Goal: Navigation & Orientation: Find specific page/section

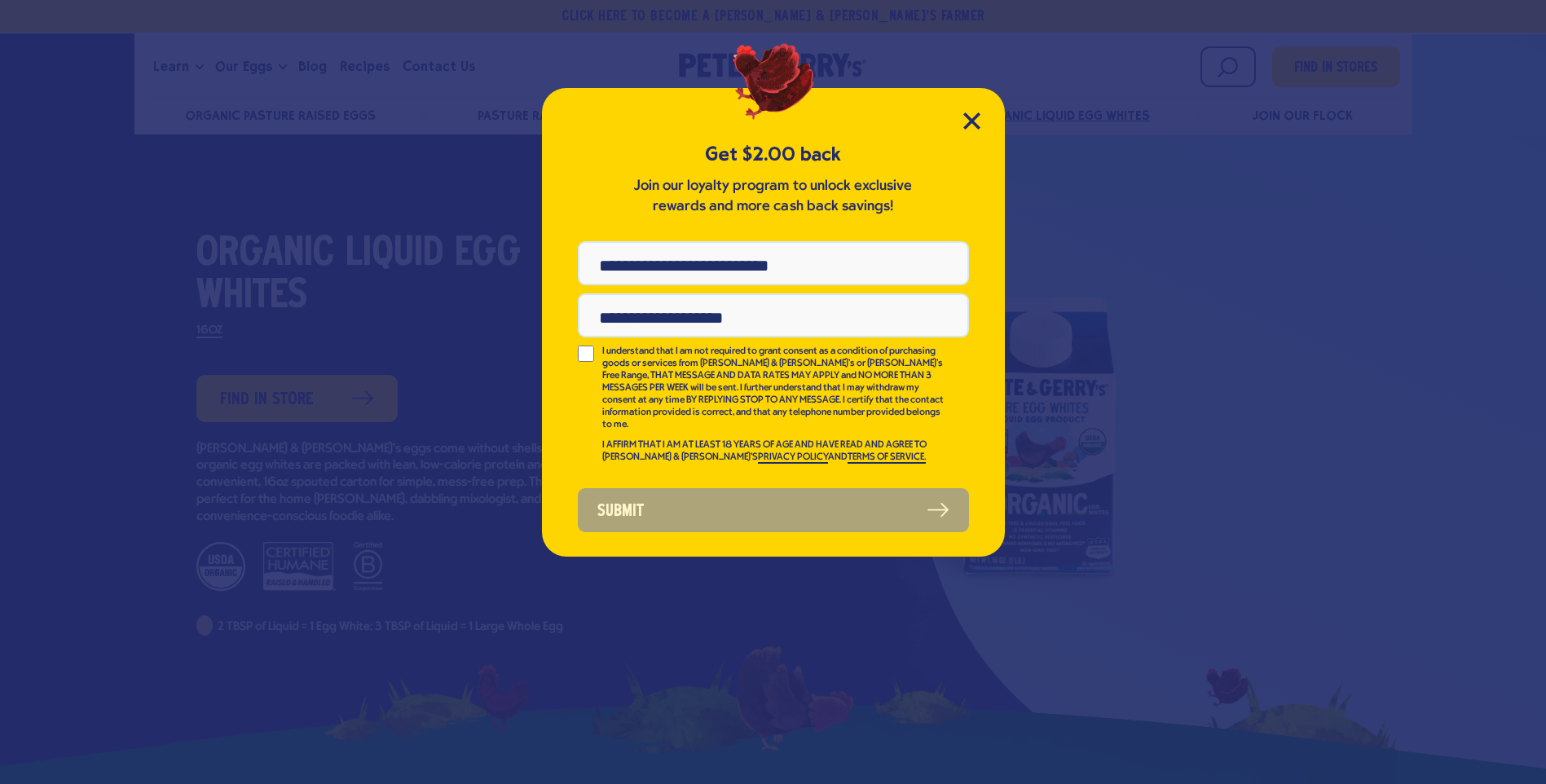
click at [982, 119] on div "Get $2.00 back Join our loyalty program to unlock exclusive rewards and more ca…" at bounding box center [773, 321] width 463 height 468
click at [969, 119] on icon "Close Modal" at bounding box center [972, 120] width 15 height 15
click at [967, 119] on icon "Close Modal" at bounding box center [972, 120] width 15 height 15
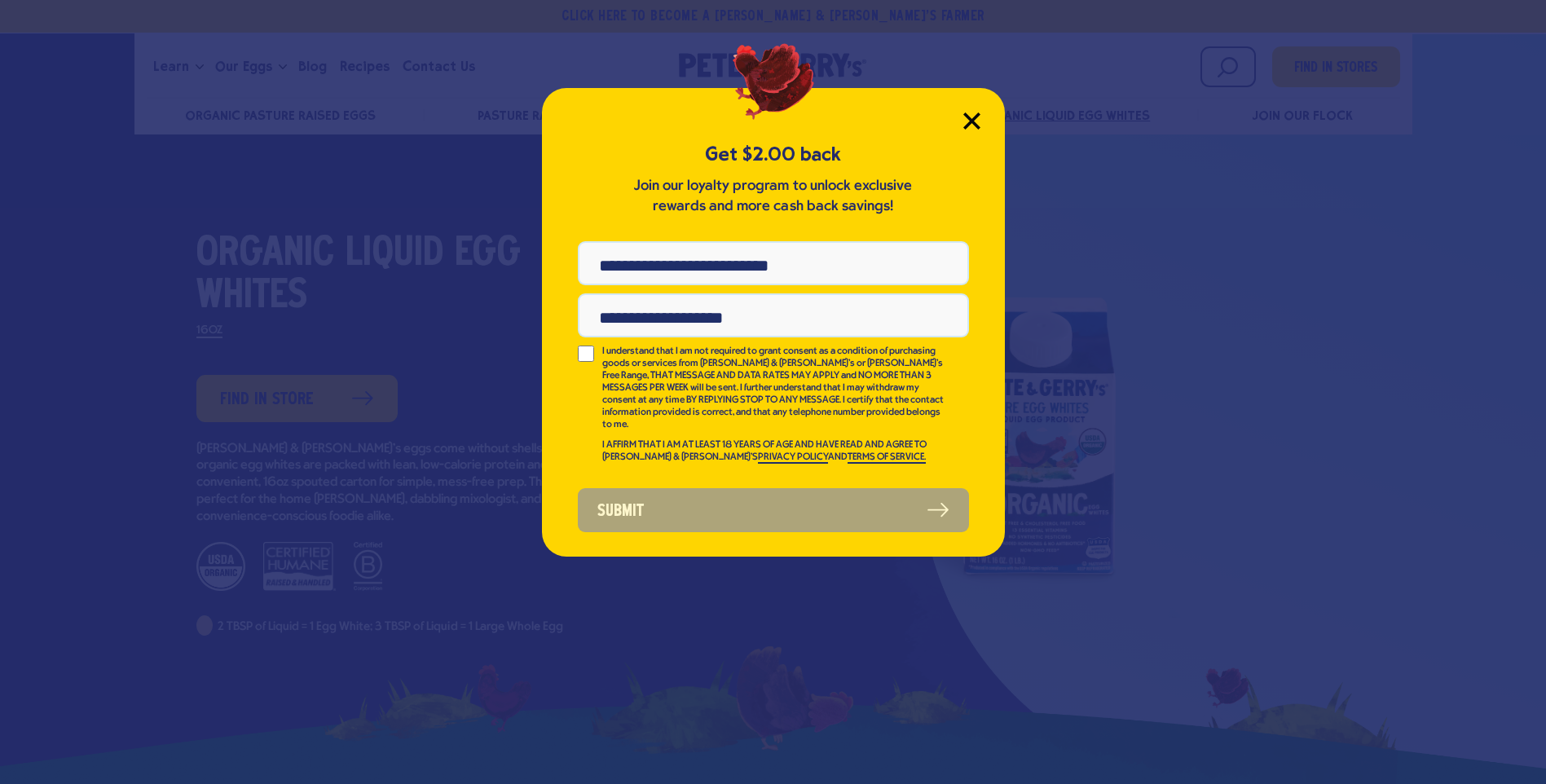
click at [976, 123] on icon "Close Modal" at bounding box center [972, 120] width 17 height 17
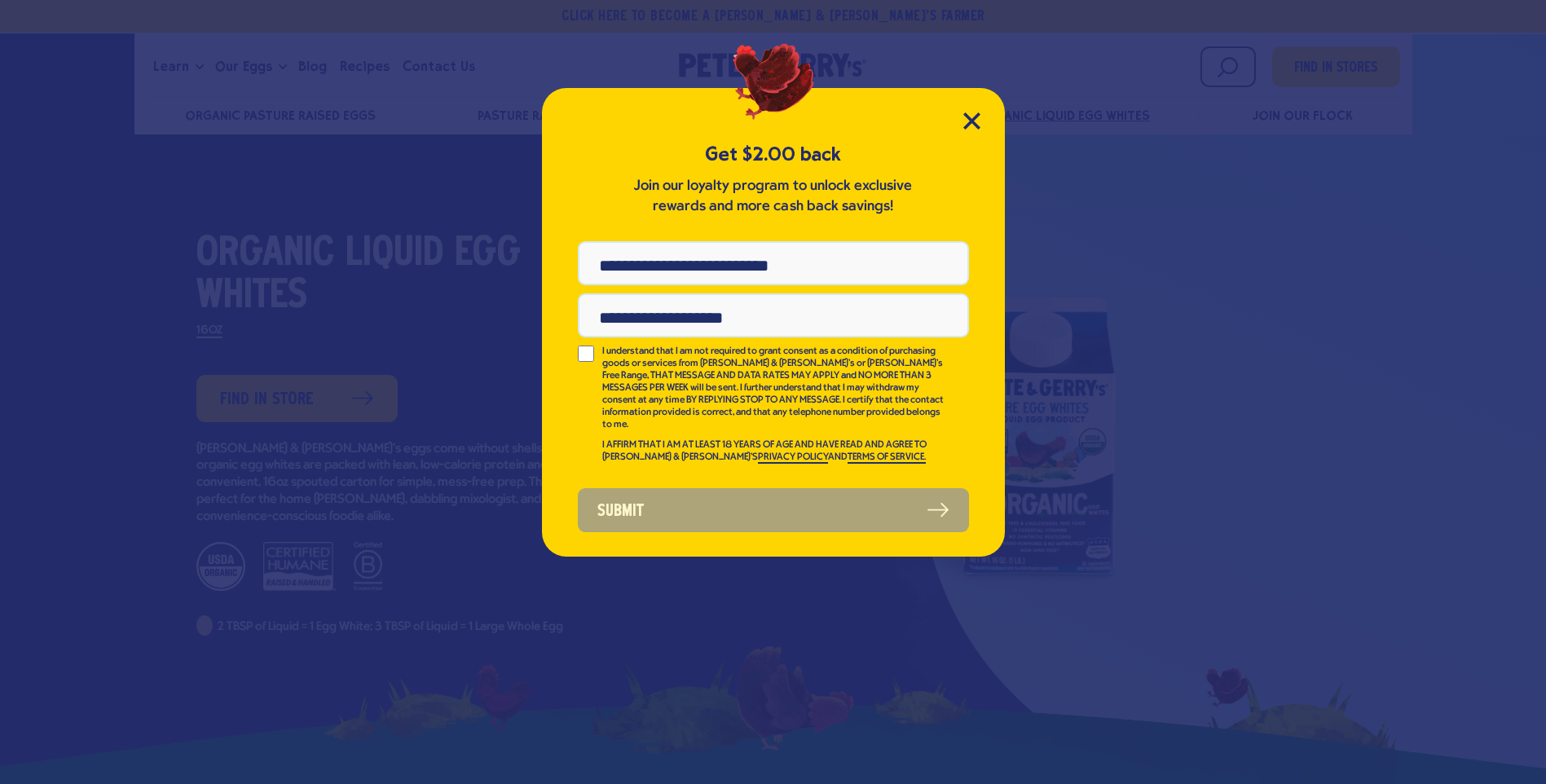
click at [367, 406] on div "Get $2.00 back Join our loyalty program to unlock exclusive rewards and more ca…" at bounding box center [773, 392] width 1546 height 784
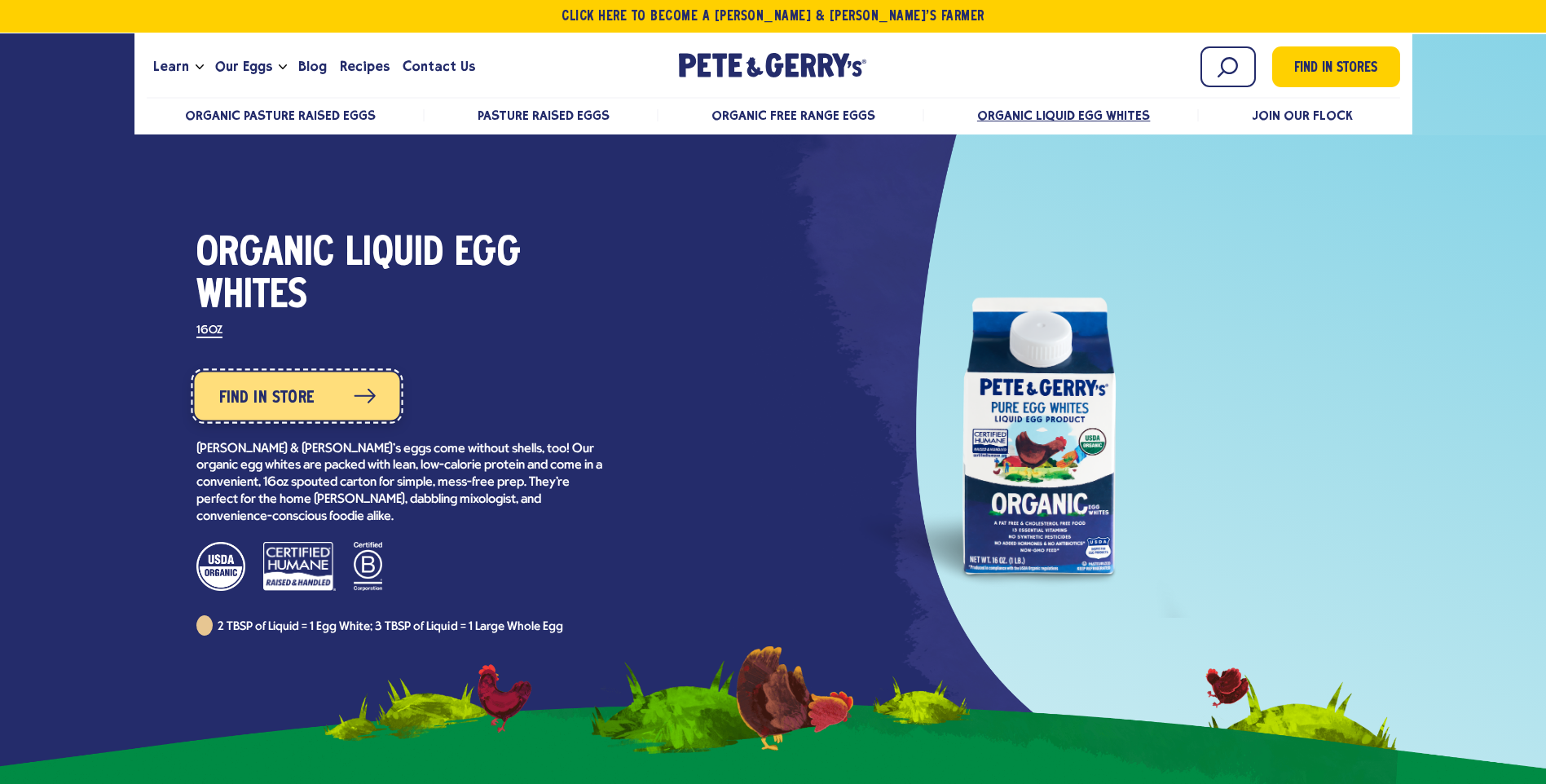
click at [324, 403] on link "Find in Store" at bounding box center [297, 395] width 206 height 48
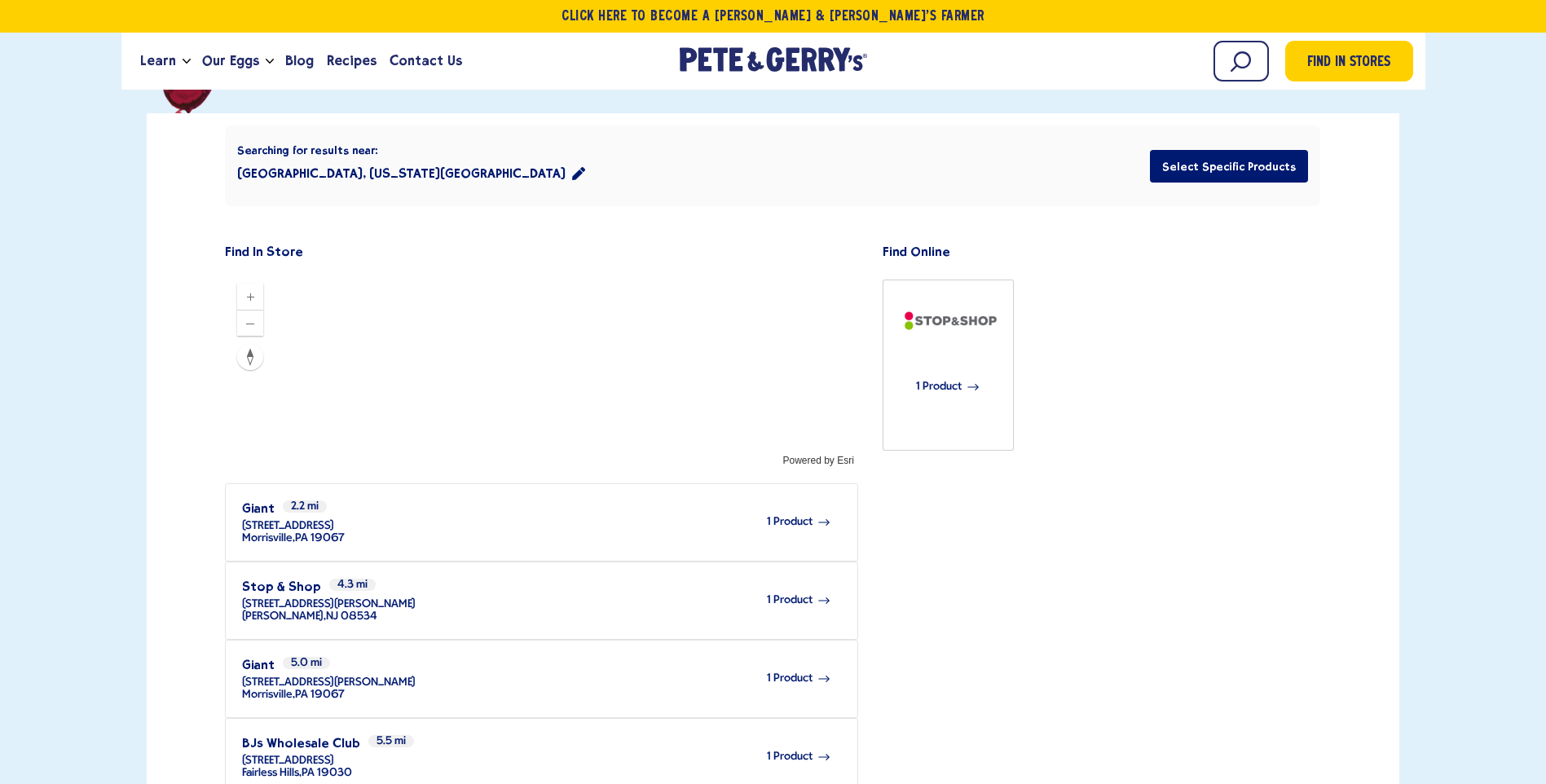
scroll to position [489, 0]
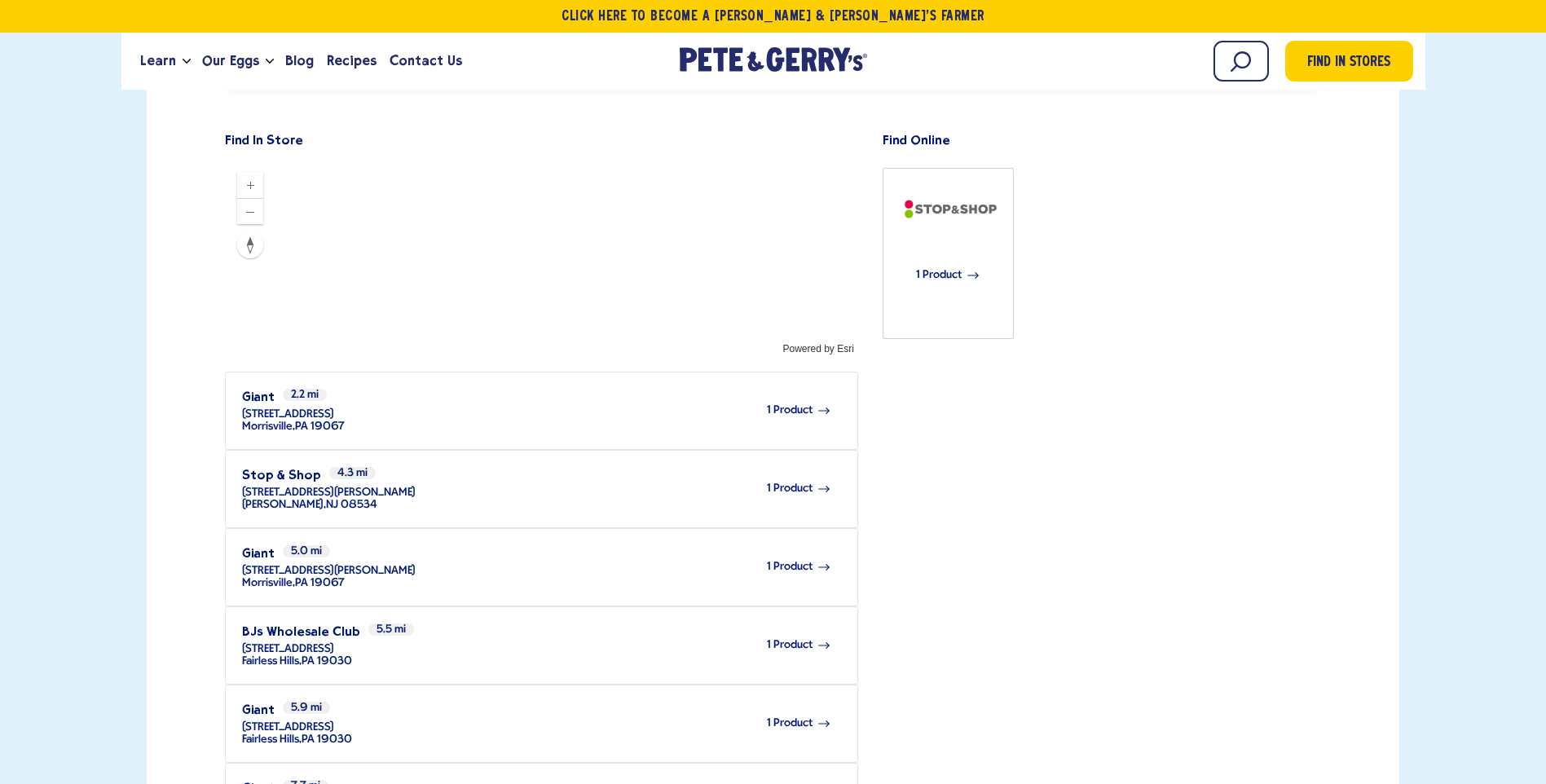
click at [781, 560] on span "1 Product" at bounding box center [790, 566] width 46 height 12
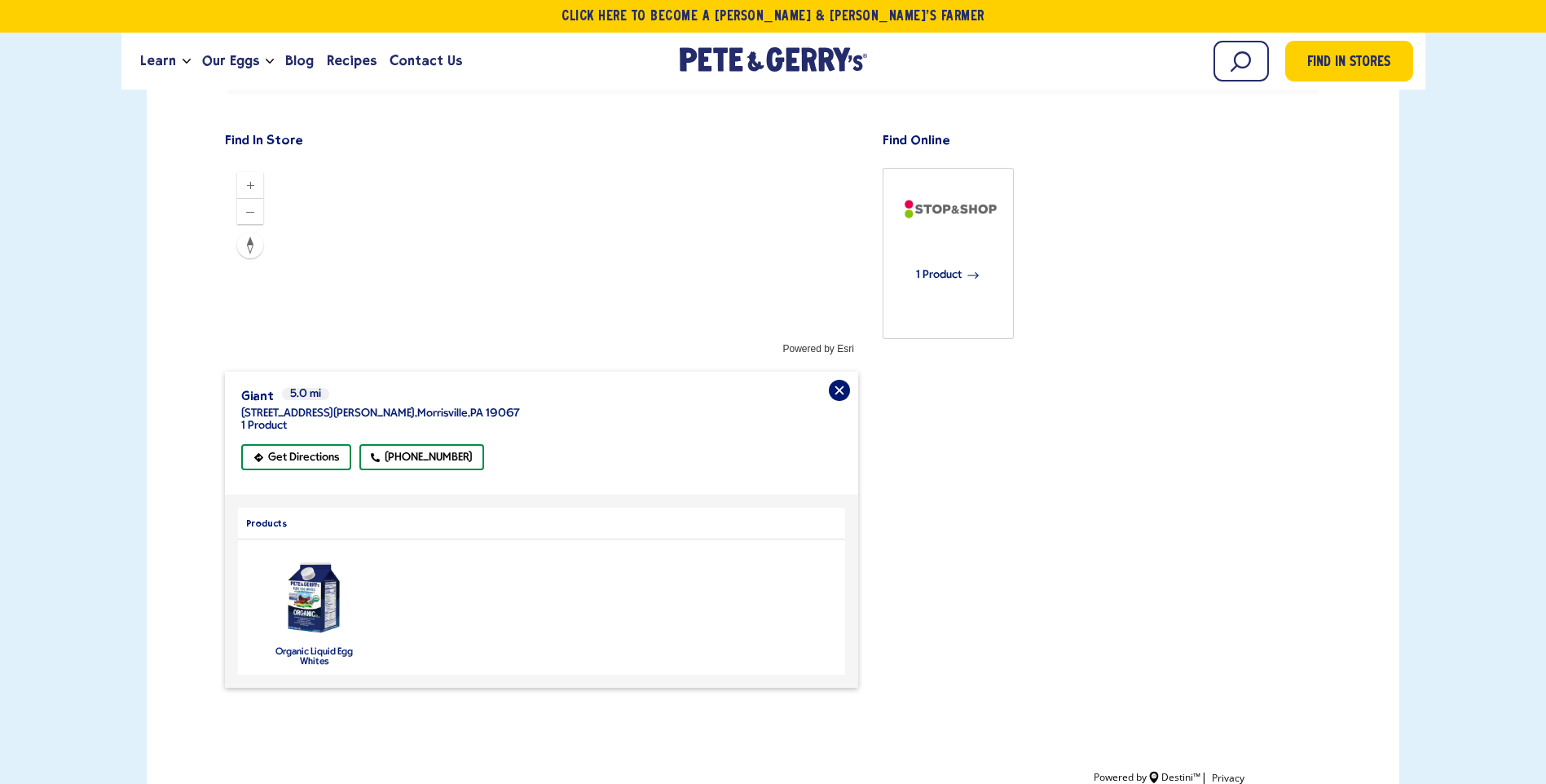
click at [333, 555] on img "product" at bounding box center [314, 597] width 72 height 85
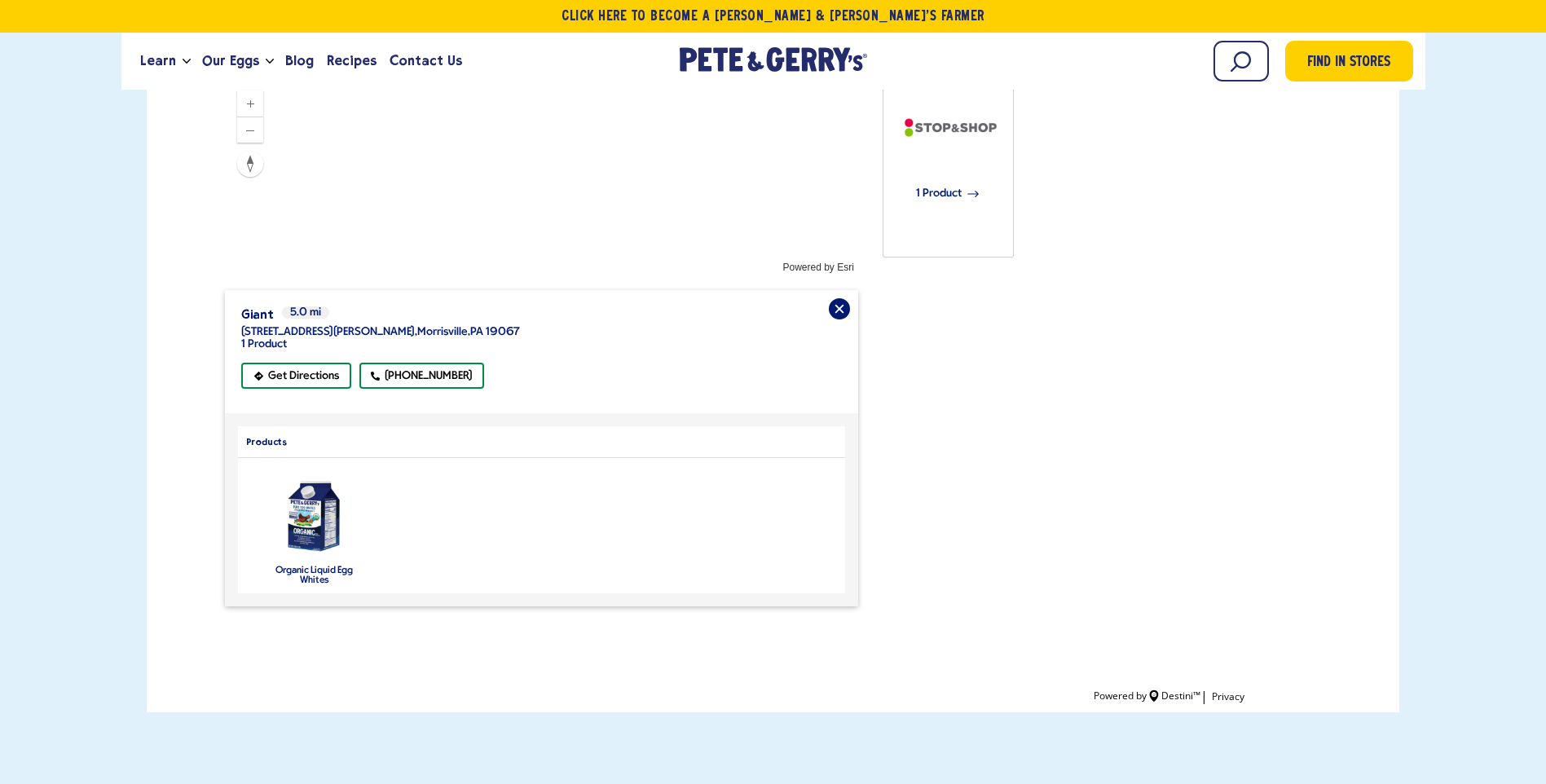
click at [319, 473] on img "product" at bounding box center [314, 515] width 72 height 85
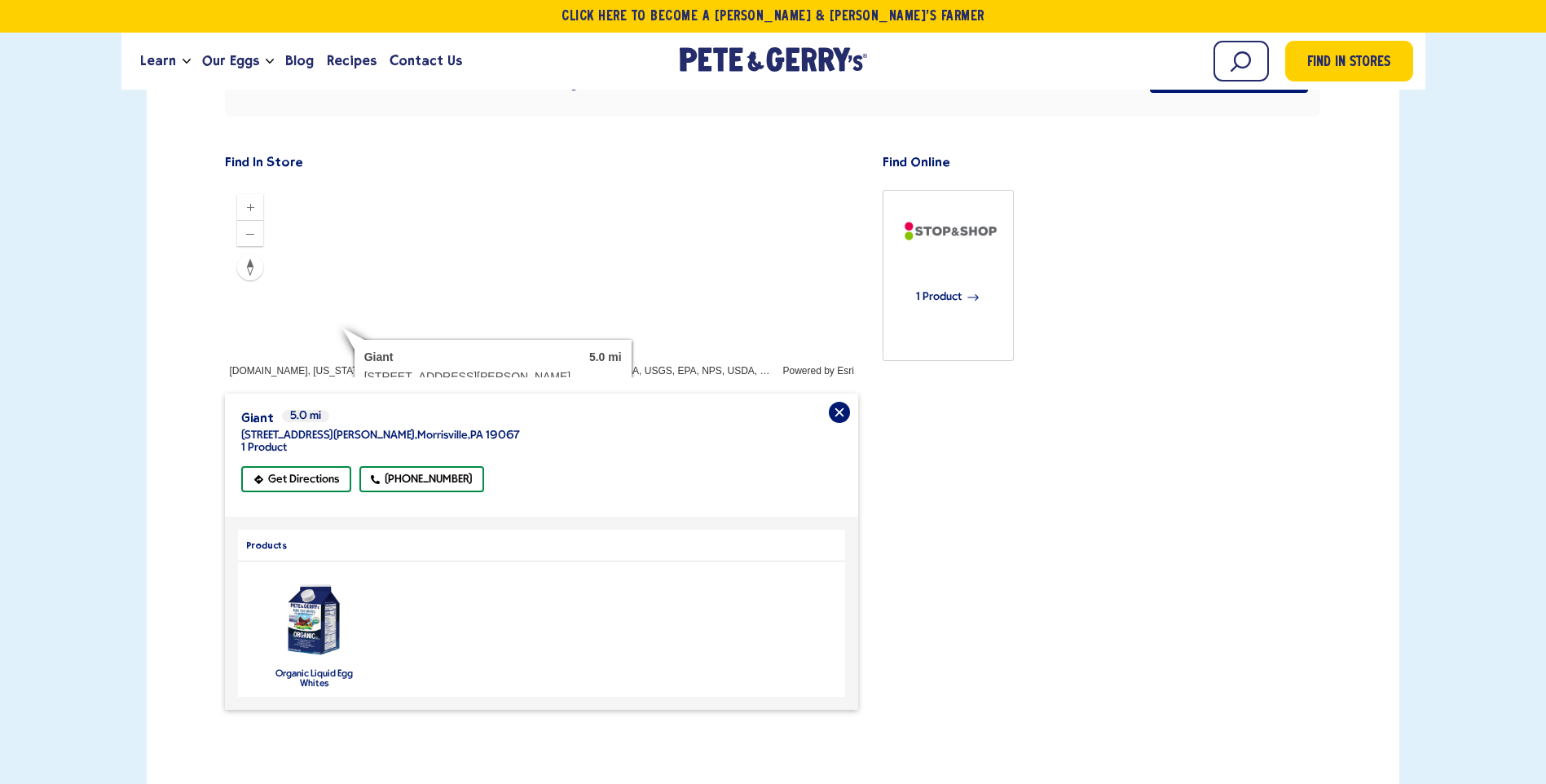
scroll to position [489, 0]
